Goal: Find contact information: Find contact information

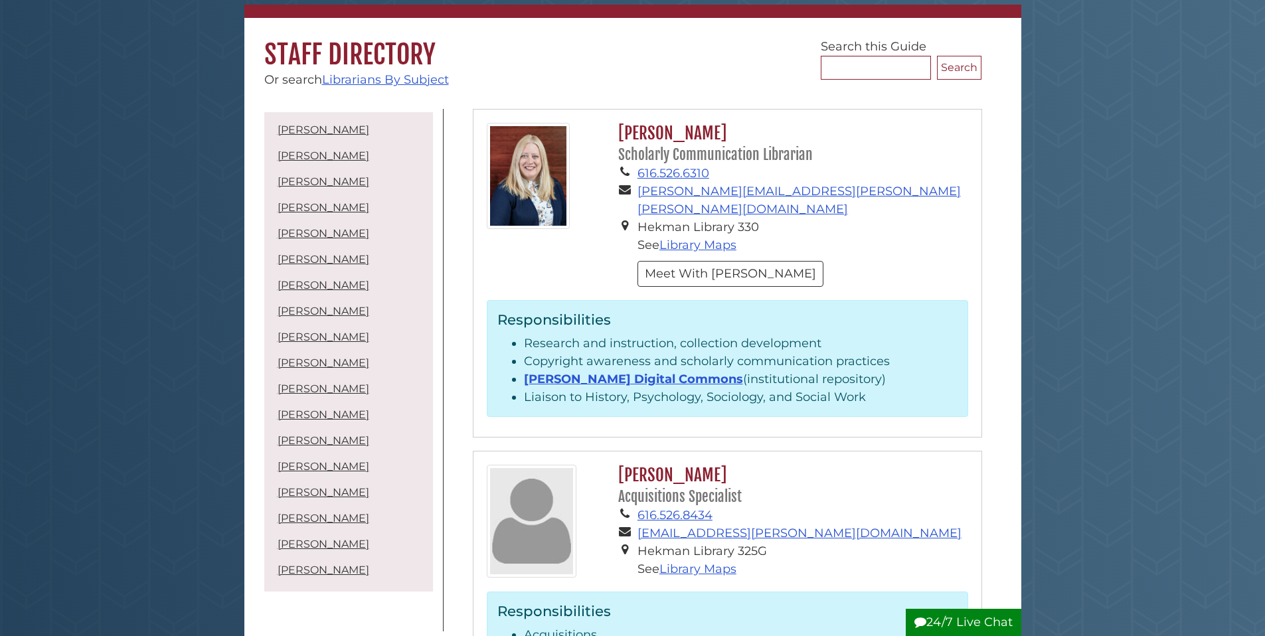
scroll to position [143, 0]
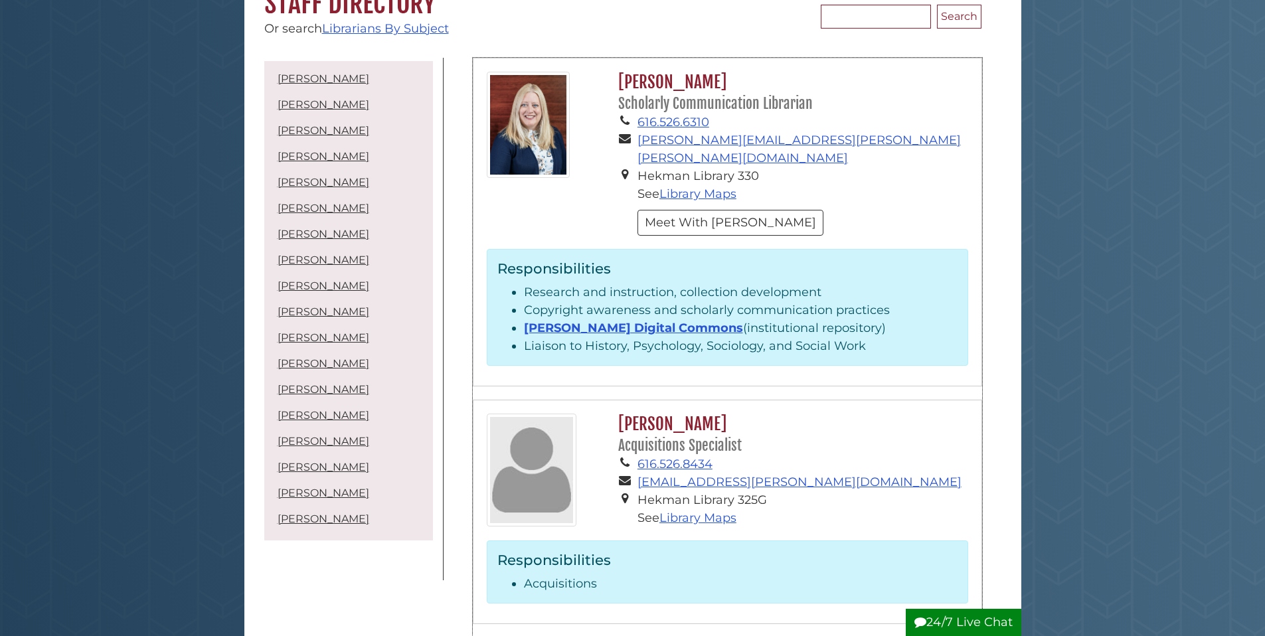
click at [554, 337] on li "Liaison to History, Psychology, Sociology, and Social Work" at bounding box center [741, 346] width 434 height 18
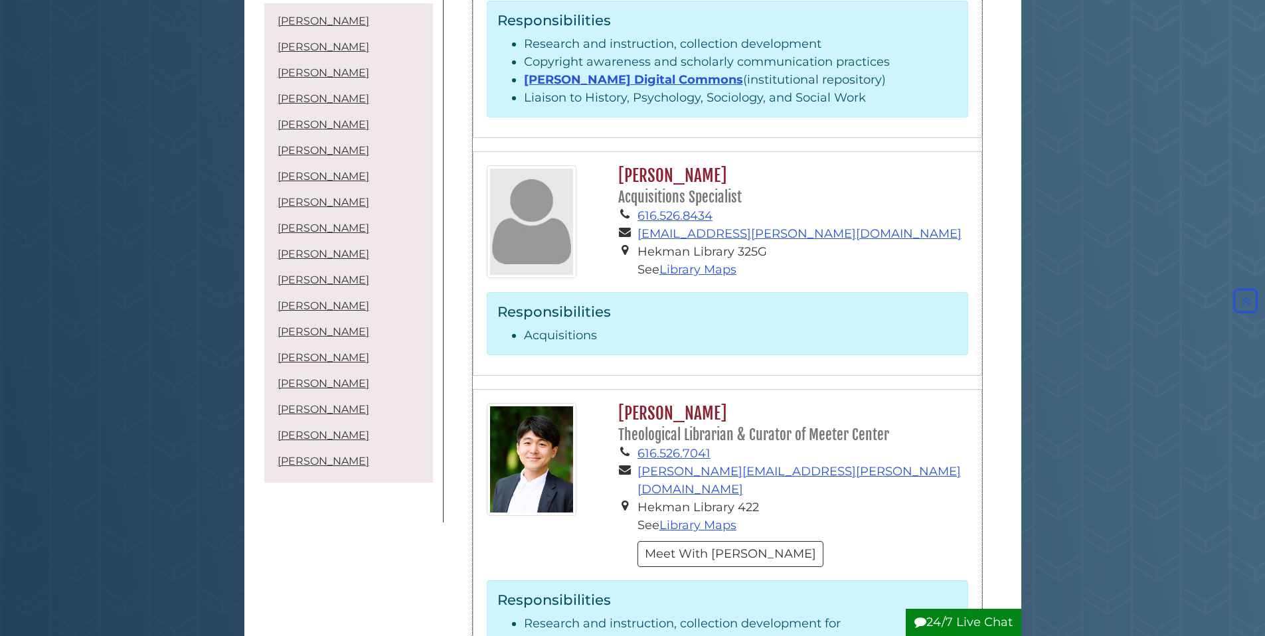
scroll to position [168, 0]
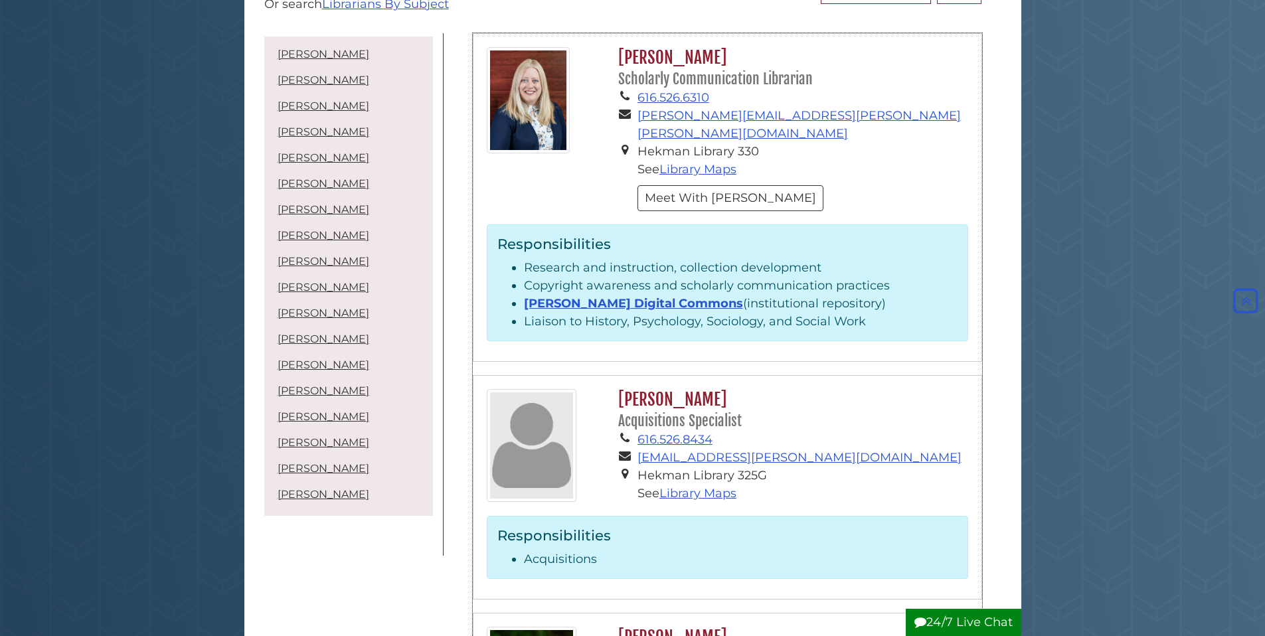
click at [634, 389] on h2 "Jessica Dickson Acquisitions Specialist" at bounding box center [790, 410] width 356 height 42
click at [634, 412] on small "Acquisitions Specialist" at bounding box center [680, 420] width 124 height 17
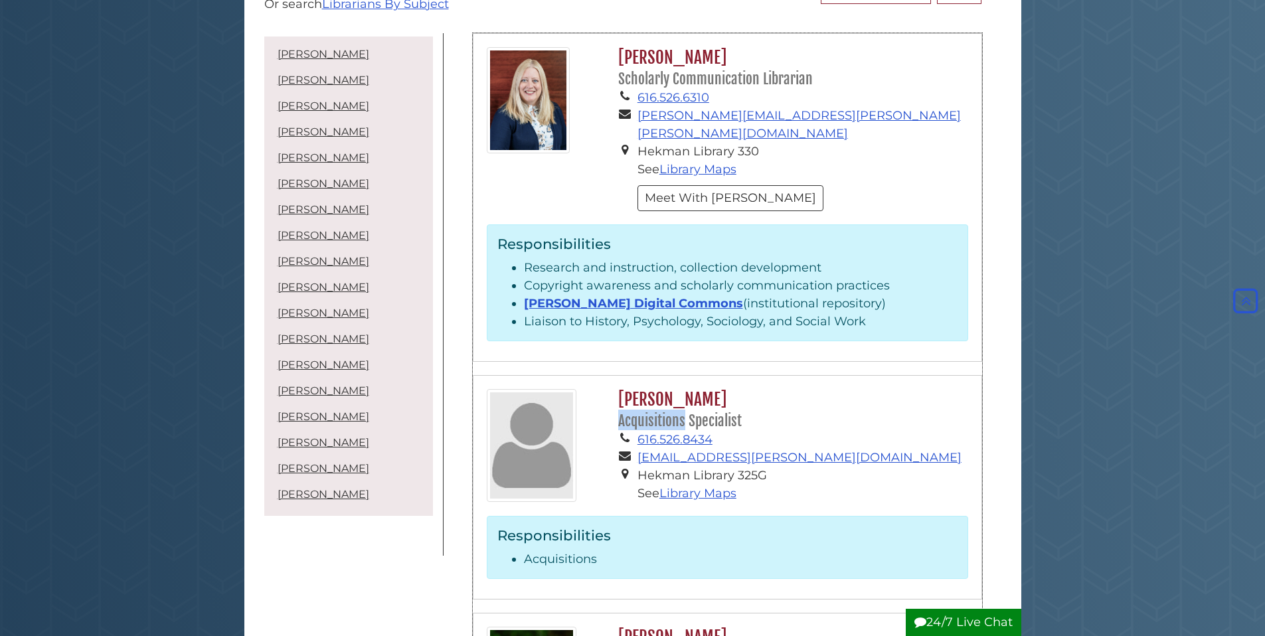
click at [634, 412] on small "Acquisitions Specialist" at bounding box center [680, 420] width 124 height 17
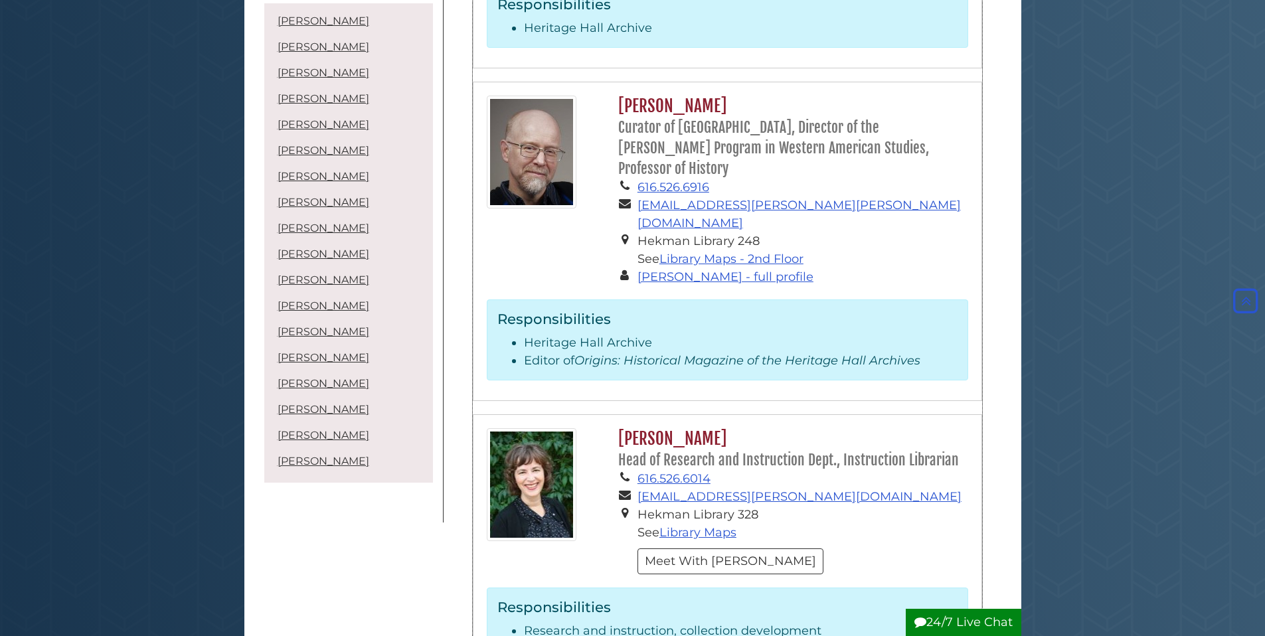
scroll to position [2395, 0]
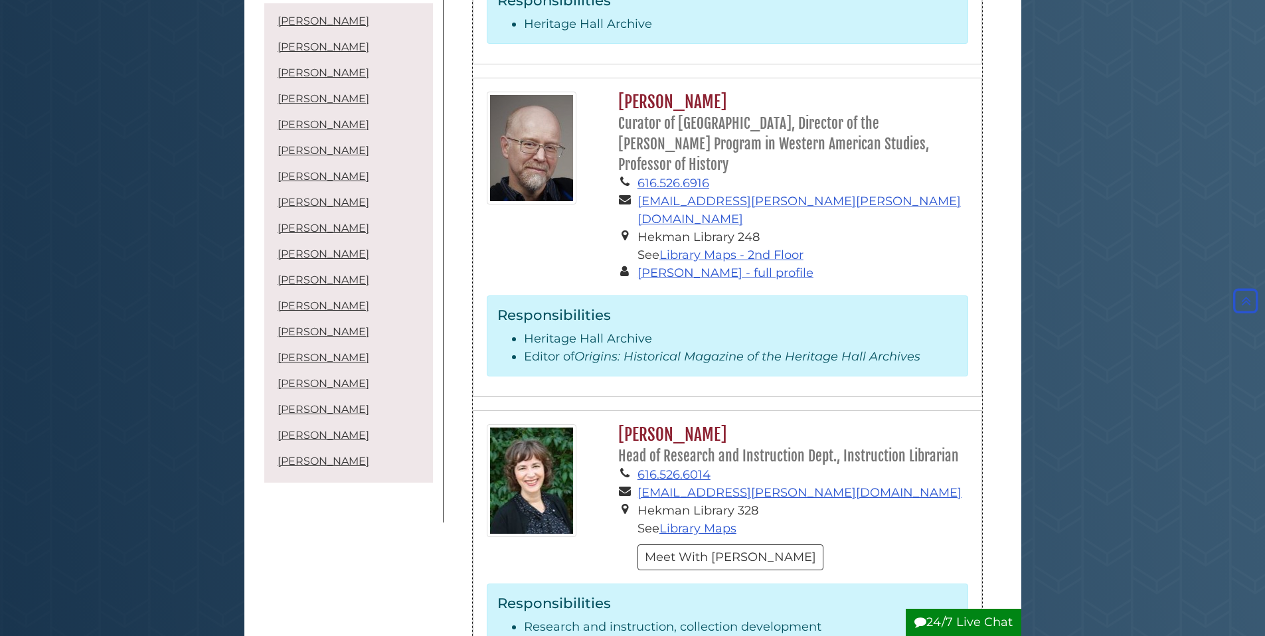
click at [675, 424] on h2 "Sarah McClure Kolk Head of Research and Instruction Dept., Instruction Librarian" at bounding box center [790, 445] width 356 height 42
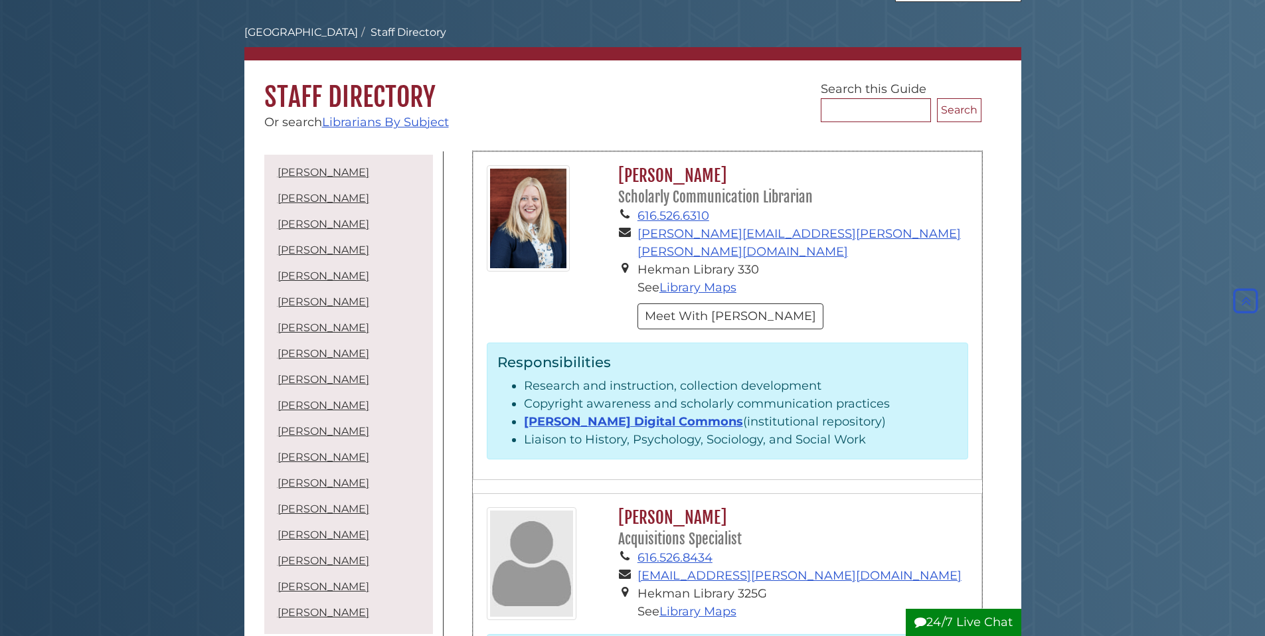
scroll to position [0, 0]
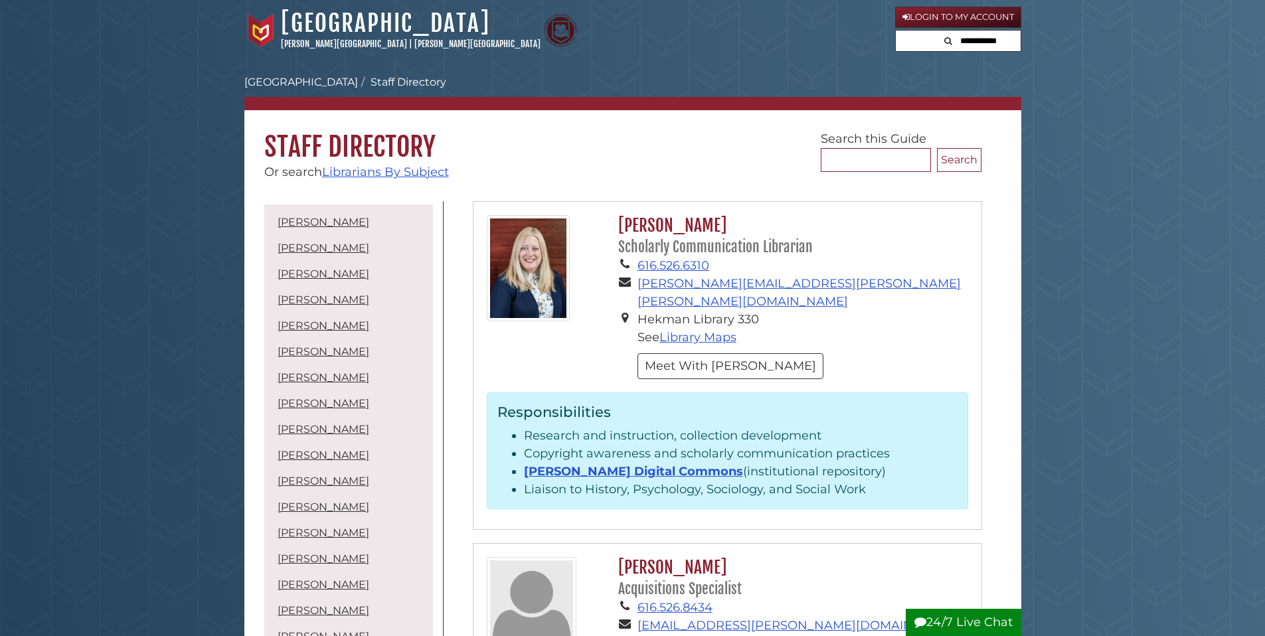
click at [689, 149] on h1 "Staff Directory" at bounding box center [632, 136] width 777 height 53
click at [312, 128] on h1 "Staff Directory" at bounding box center [632, 136] width 777 height 53
click at [302, 29] on link "[GEOGRAPHIC_DATA]" at bounding box center [385, 23] width 209 height 29
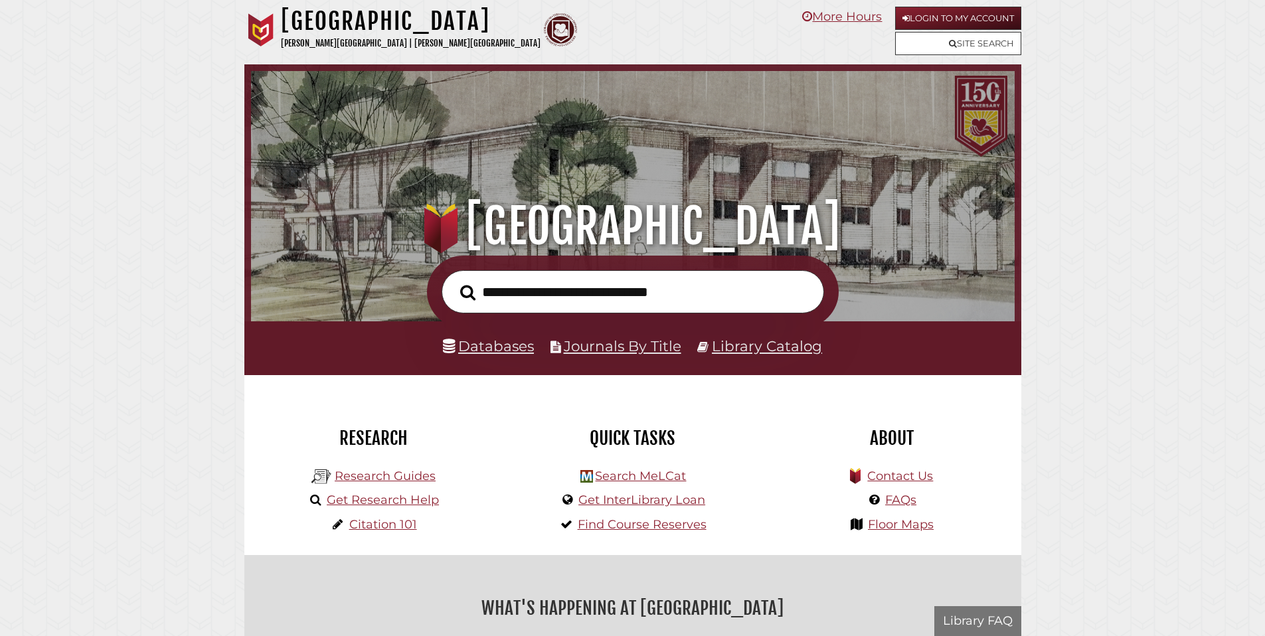
scroll to position [252, 757]
